Goal: Connect with others: Participate in discussion

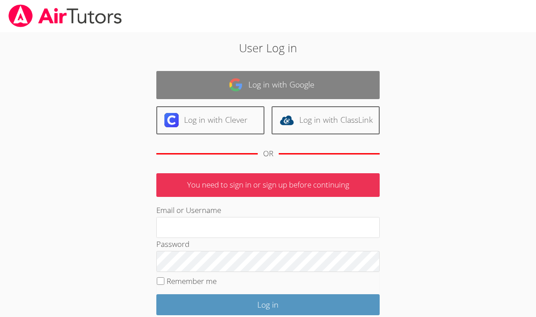
click at [268, 84] on link "Log in with Google" at bounding box center [267, 85] width 223 height 28
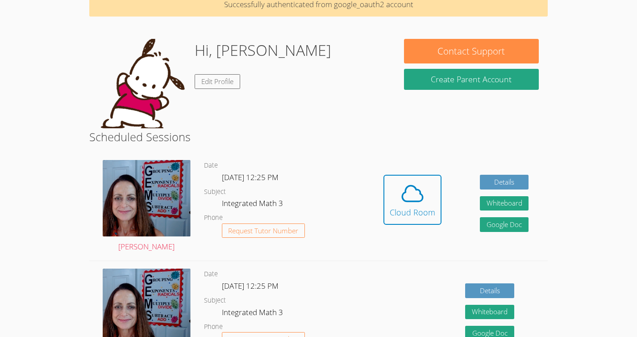
scroll to position [48, 0]
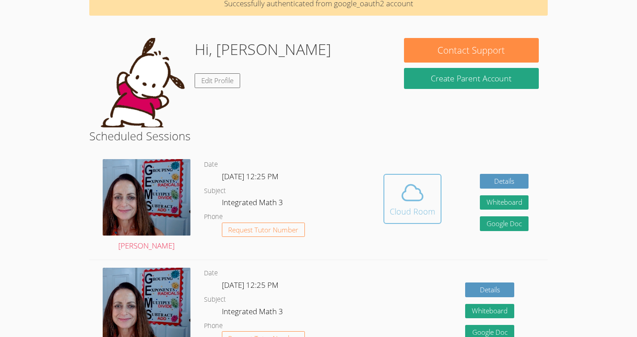
click at [425, 192] on span at bounding box center [413, 192] width 46 height 25
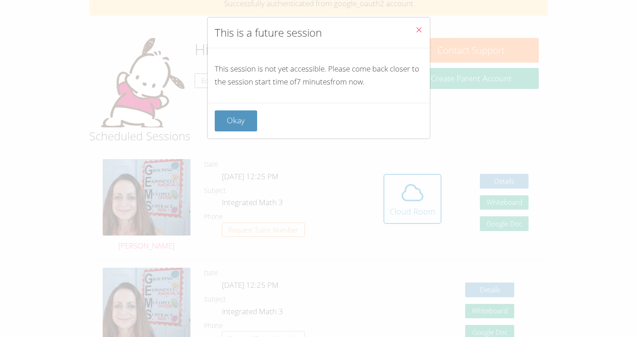
click at [249, 114] on button "Okay" at bounding box center [236, 120] width 43 height 21
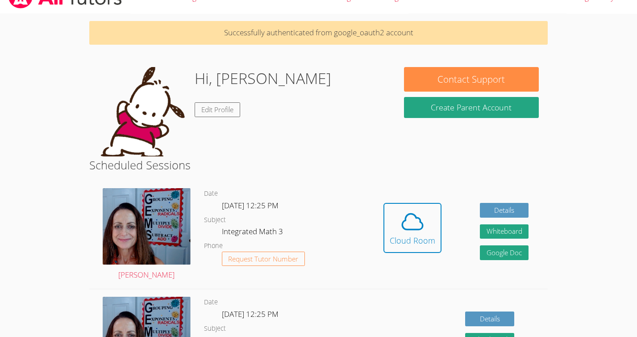
scroll to position [0, 0]
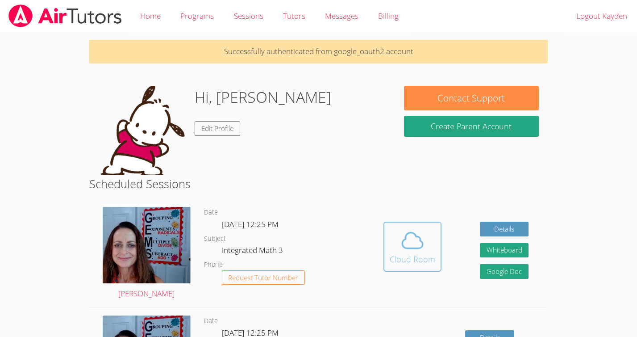
click at [387, 223] on button "Cloud Room" at bounding box center [413, 246] width 58 height 50
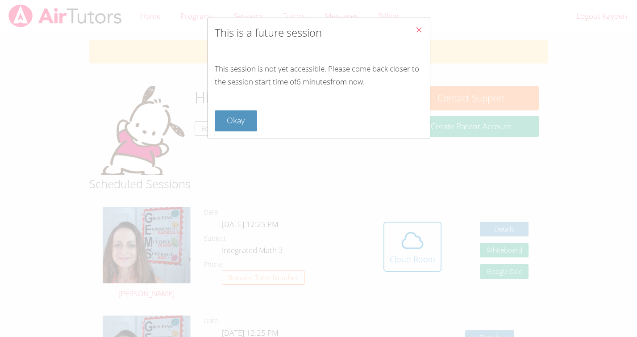
click at [420, 41] on button "Close" at bounding box center [419, 30] width 22 height 27
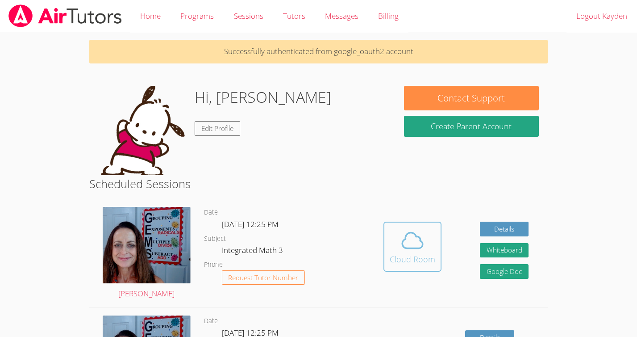
click at [416, 248] on icon at bounding box center [412, 241] width 21 height 16
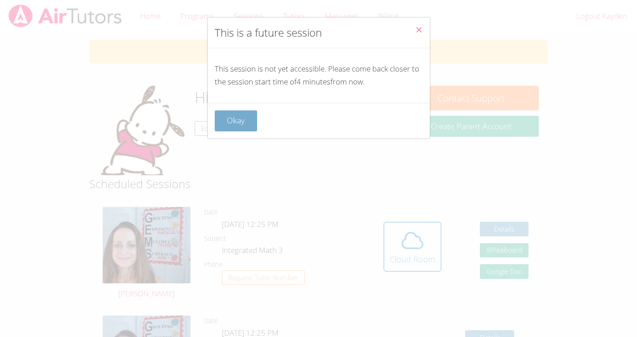
click at [226, 123] on button "Okay" at bounding box center [236, 120] width 43 height 21
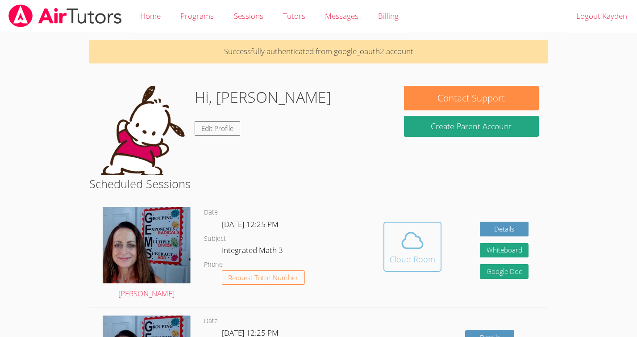
click at [425, 242] on span at bounding box center [413, 240] width 46 height 25
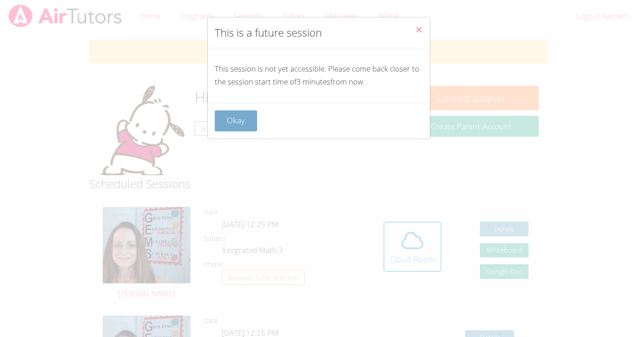
click at [242, 123] on button "Okay" at bounding box center [236, 120] width 43 height 21
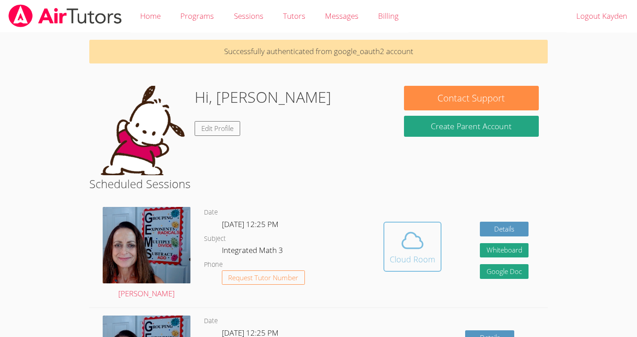
click at [415, 245] on icon at bounding box center [412, 240] width 25 height 25
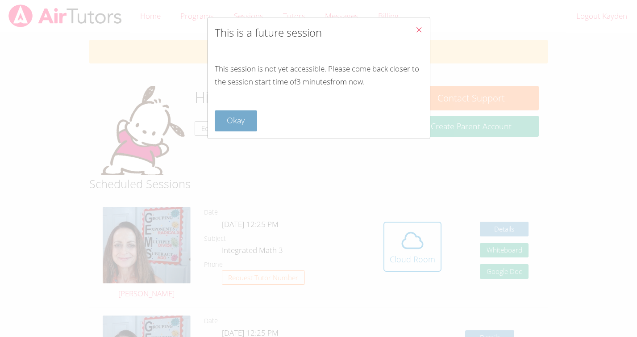
click at [226, 114] on button "Okay" at bounding box center [236, 120] width 43 height 21
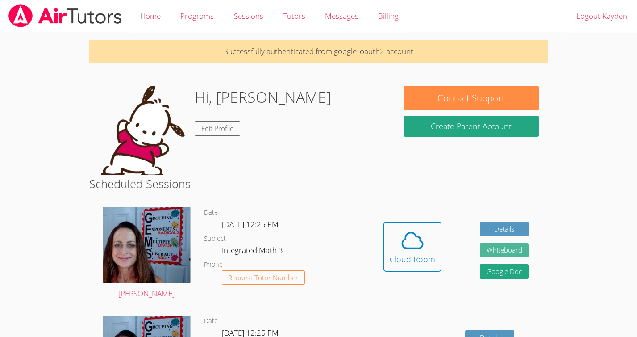
click at [501, 248] on button "Whiteboard" at bounding box center [504, 250] width 49 height 15
click at [406, 274] on link "Cloud Room" at bounding box center [413, 249] width 58 height 57
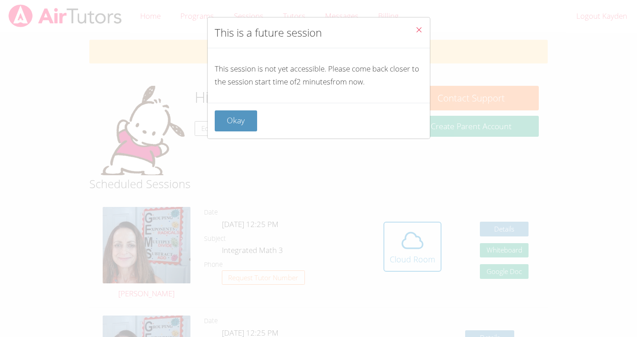
click at [416, 34] on span "Close" at bounding box center [419, 30] width 8 height 10
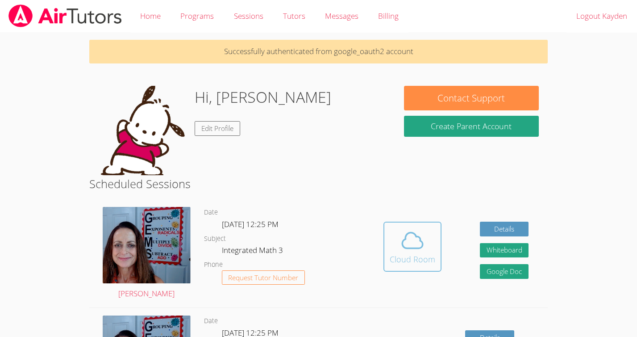
click at [393, 258] on div "Cloud Room" at bounding box center [413, 259] width 46 height 13
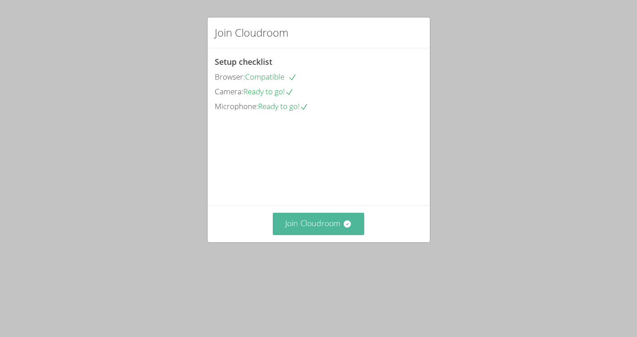
click at [314, 234] on button "Join Cloudroom" at bounding box center [319, 224] width 92 height 22
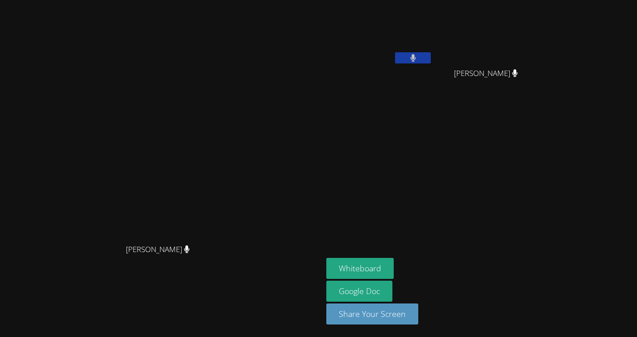
click at [416, 61] on icon at bounding box center [413, 58] width 6 height 8
click at [394, 265] on button "Whiteboard" at bounding box center [359, 268] width 67 height 21
